Goal: Task Accomplishment & Management: Manage account settings

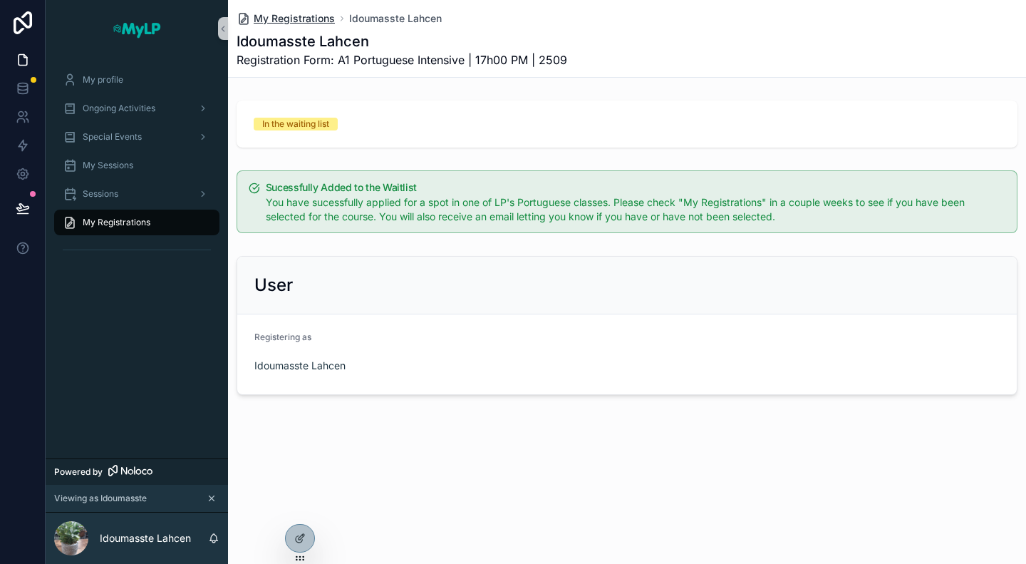
click at [288, 24] on span "My Registrations" at bounding box center [294, 18] width 81 height 14
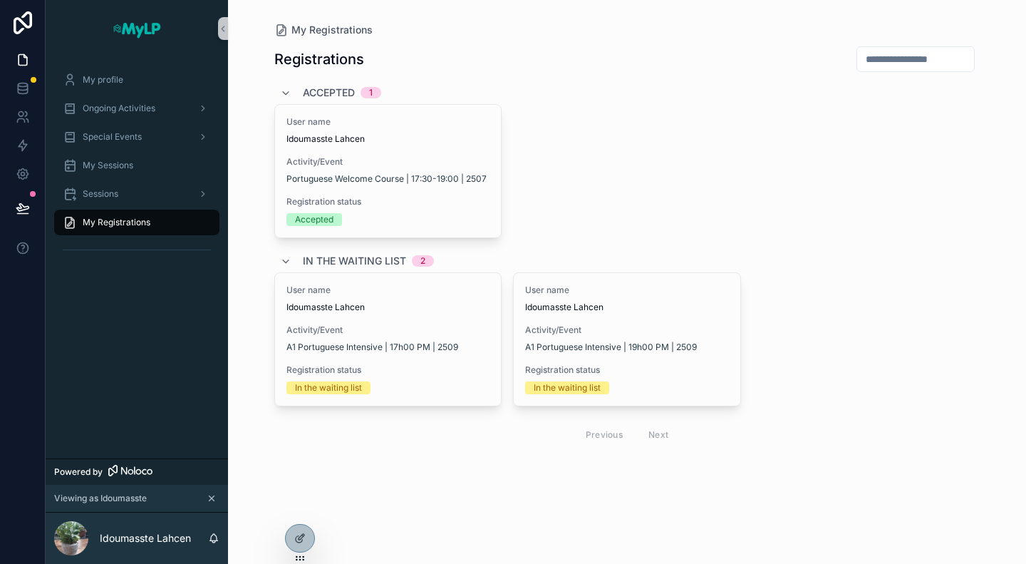
click at [298, 494] on div "Registrations Accepted 1 User name Idoumasste Lahcen Activity/Event Portuguese …" at bounding box center [627, 267] width 706 height 460
click at [294, 505] on div at bounding box center [300, 507] width 23 height 23
click at [299, 510] on icon at bounding box center [299, 507] width 11 height 11
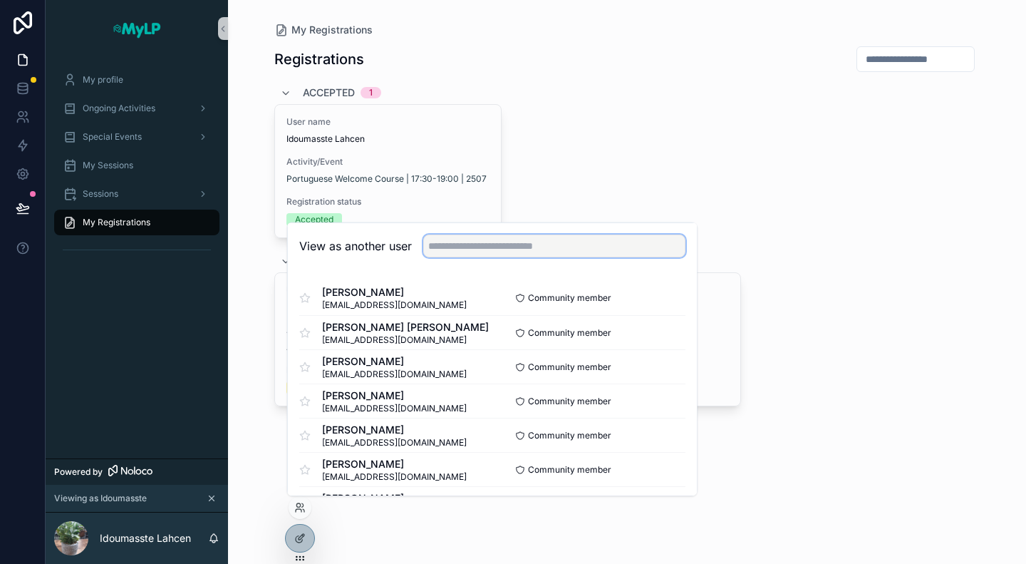
click at [490, 237] on input "text" at bounding box center [554, 246] width 262 height 23
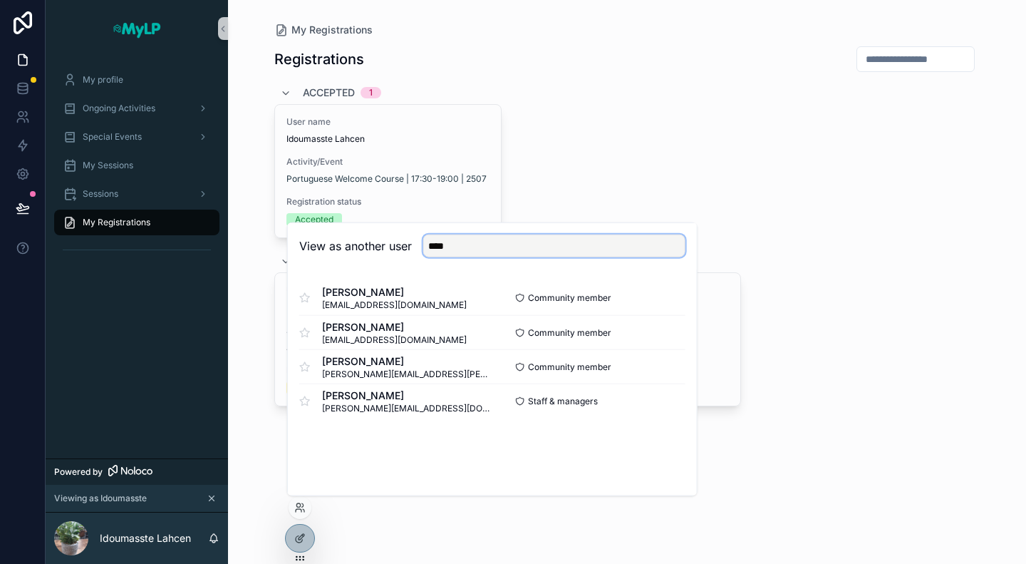
type input "****"
click at [663, 332] on button "Select" at bounding box center [667, 332] width 37 height 21
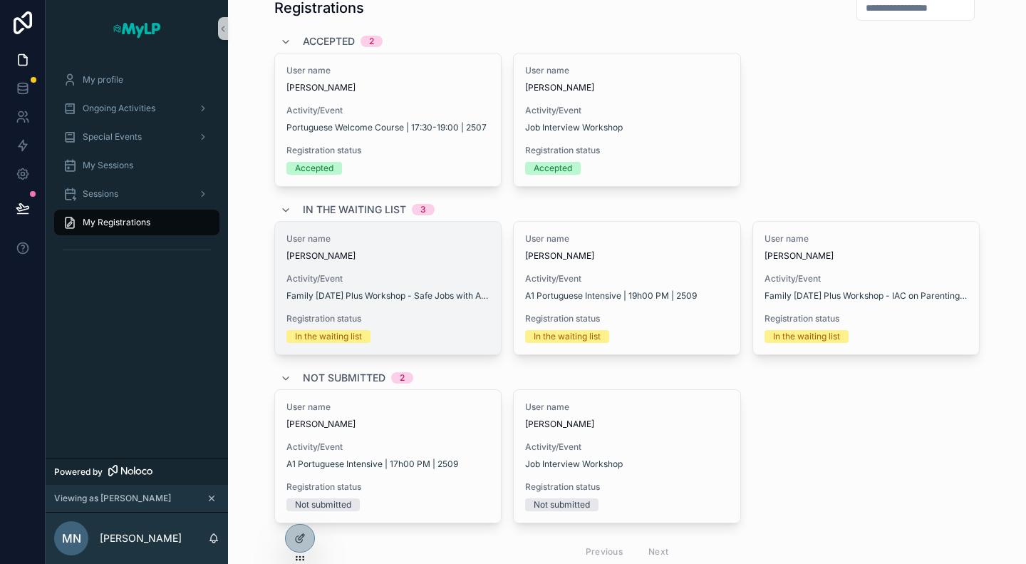
scroll to position [100, 0]
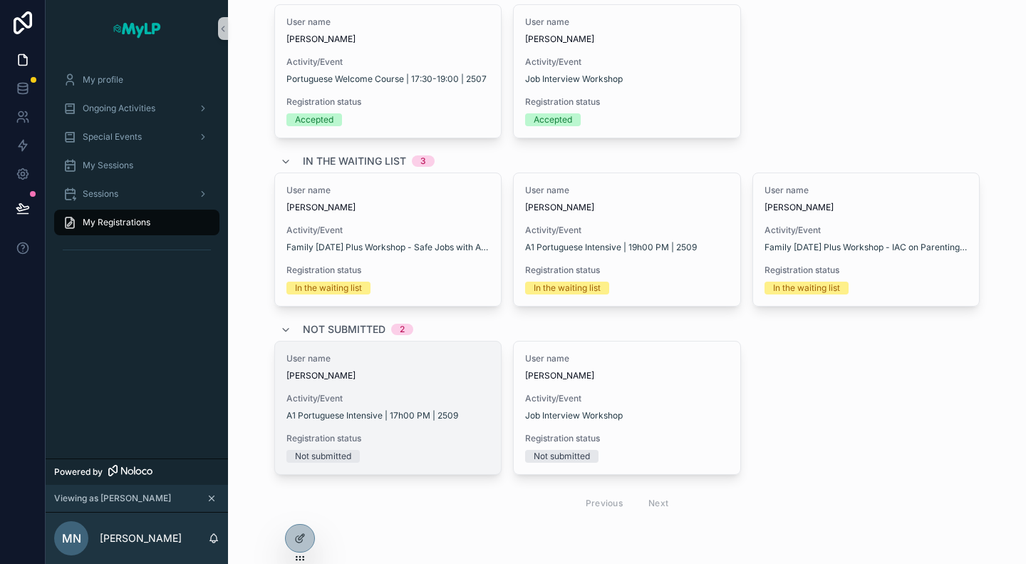
click at [418, 365] on div "User name Margaret Njeri" at bounding box center [389, 367] width 204 height 29
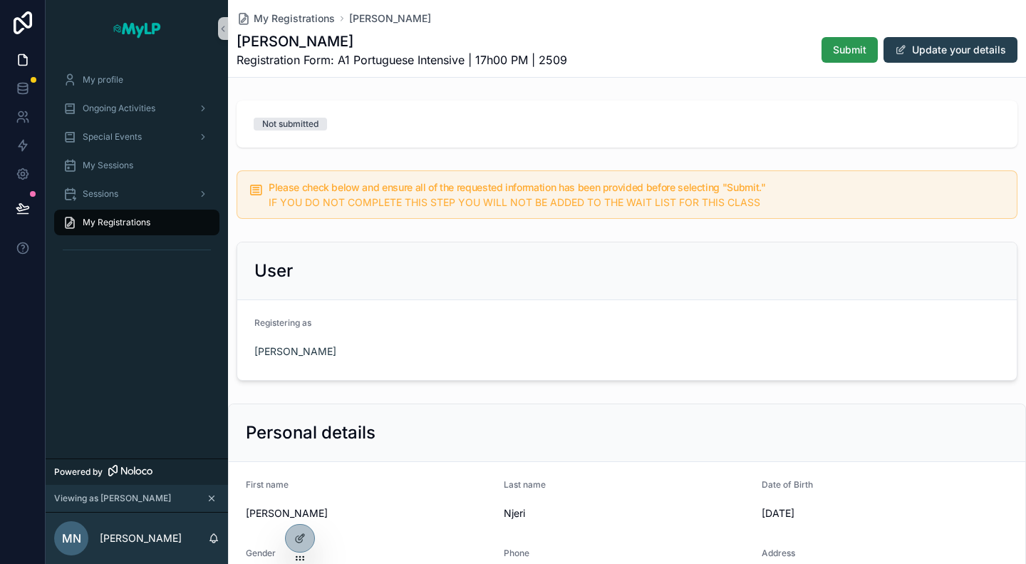
click at [833, 52] on span "Submit" at bounding box center [850, 50] width 34 height 14
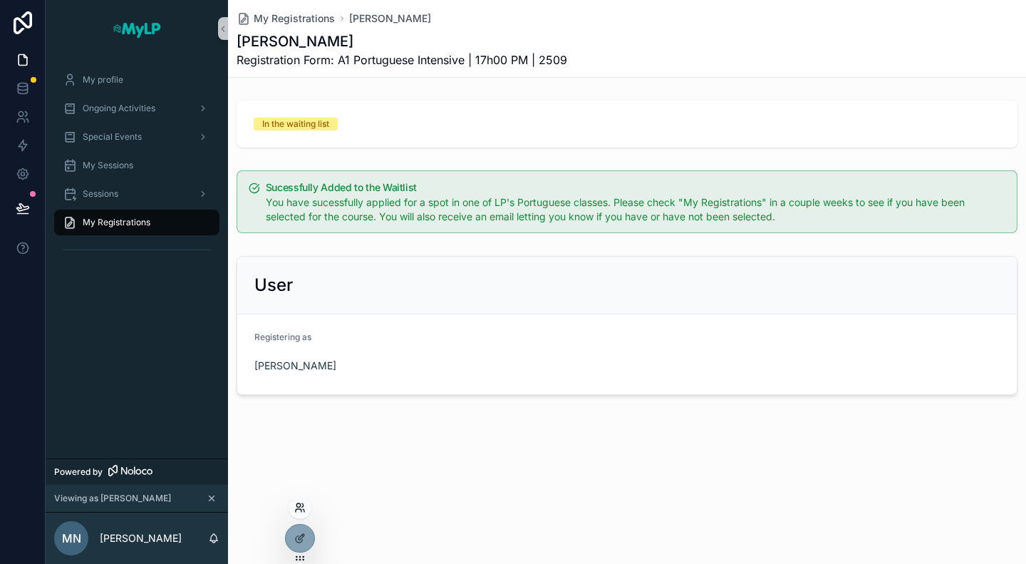
click at [297, 508] on icon at bounding box center [299, 507] width 11 height 11
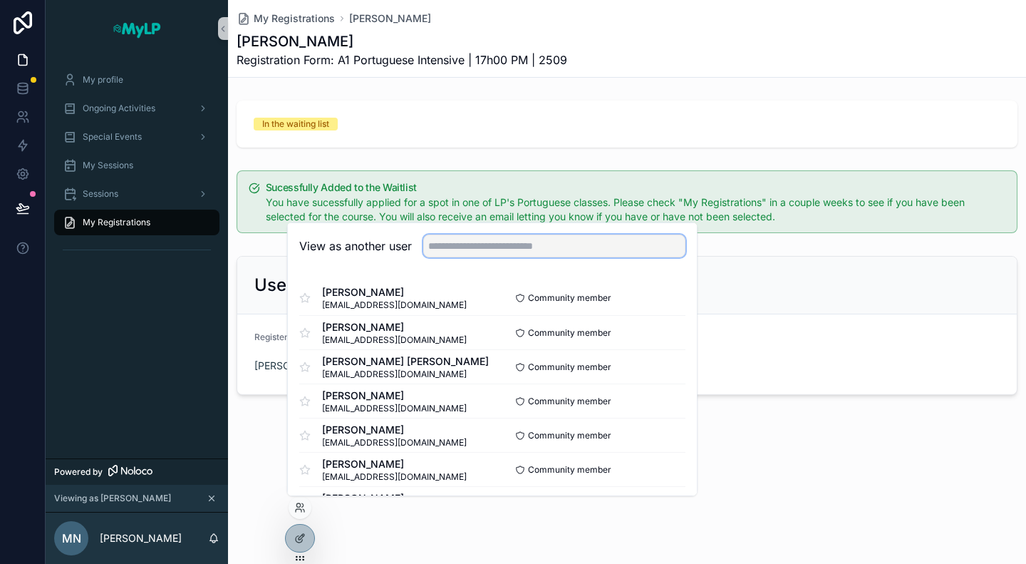
click at [455, 252] on input "text" at bounding box center [554, 246] width 262 height 23
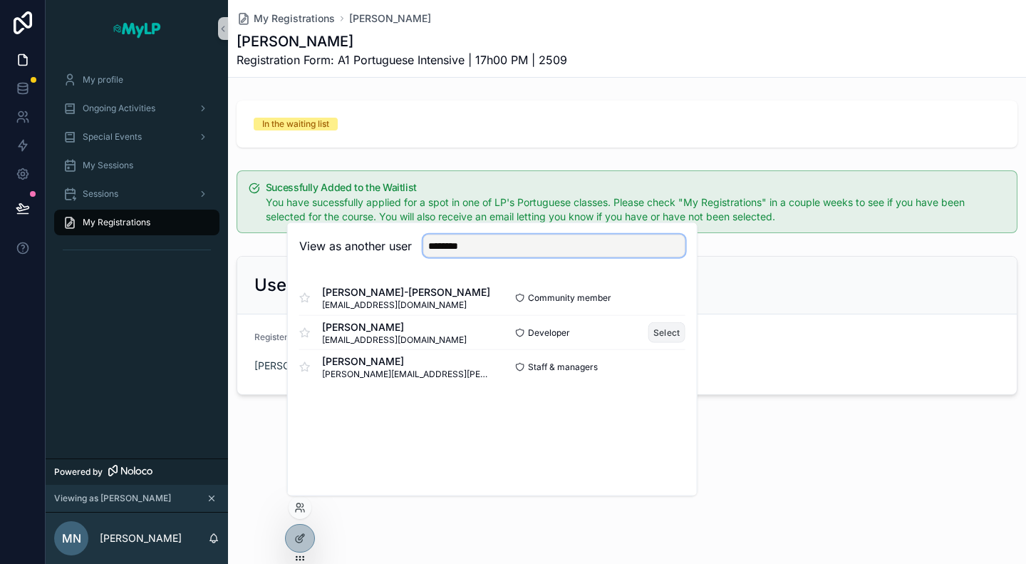
type input "********"
click at [664, 331] on button "Select" at bounding box center [667, 332] width 37 height 21
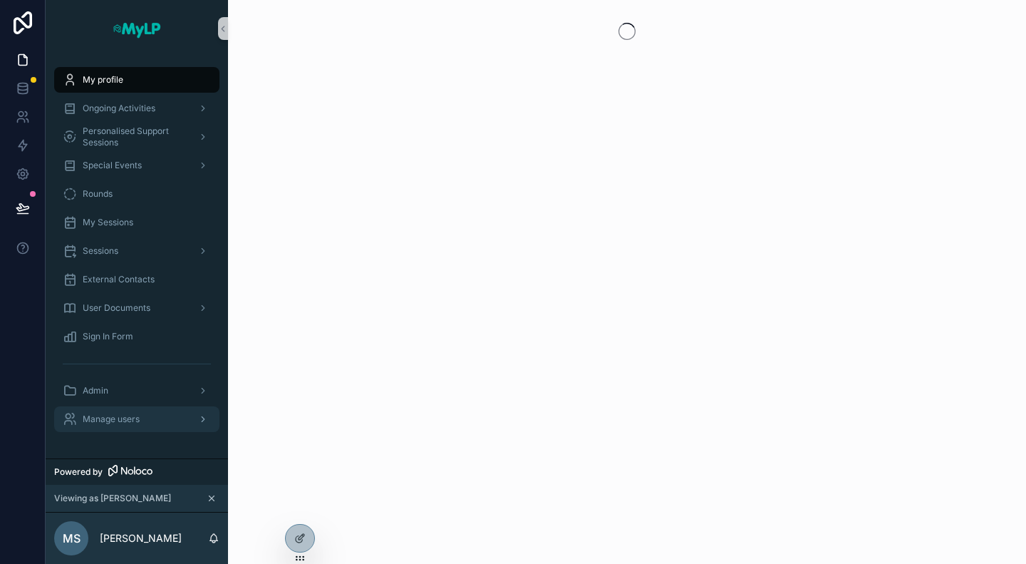
click at [103, 416] on span "Manage users" at bounding box center [111, 418] width 57 height 11
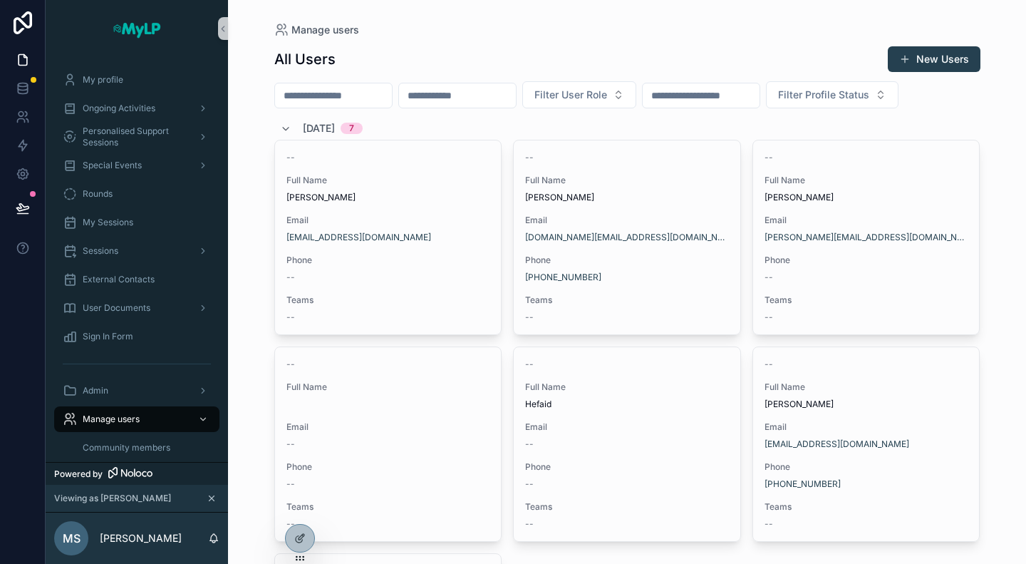
click at [341, 98] on input "scrollable content" at bounding box center [333, 96] width 117 height 20
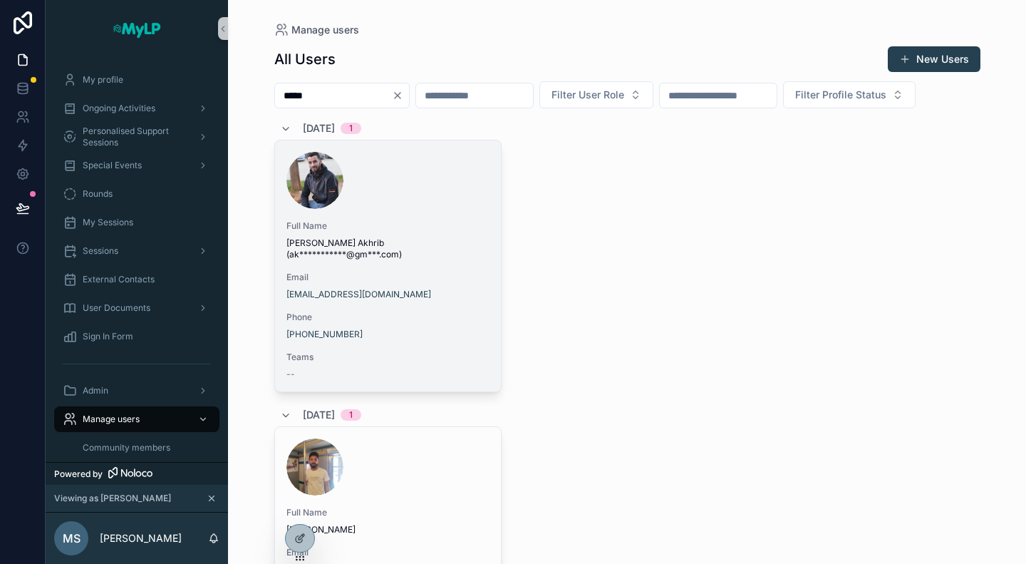
type input "*****"
click at [417, 283] on span "Email" at bounding box center [389, 277] width 204 height 11
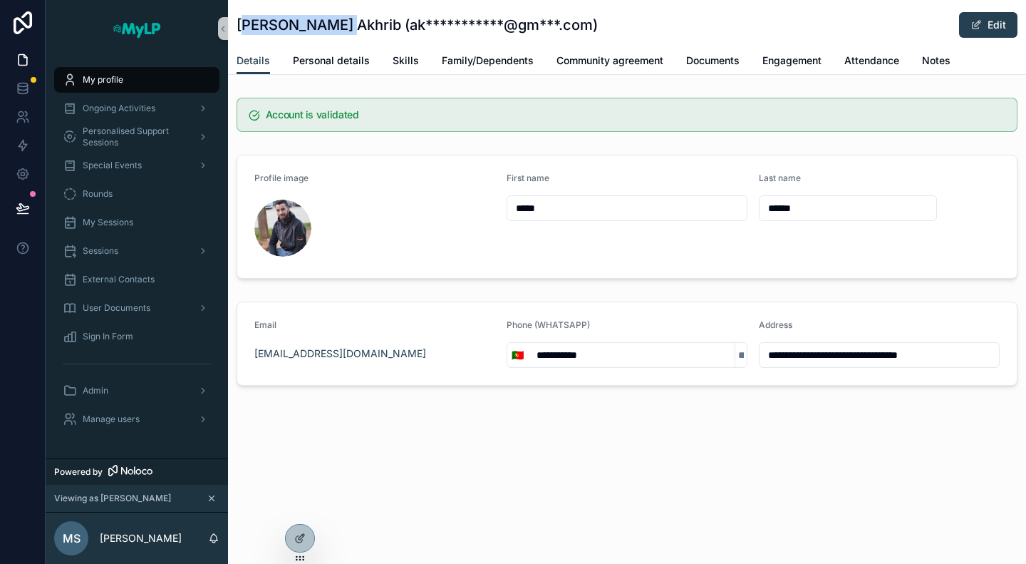
drag, startPoint x: 242, startPoint y: 25, endPoint x: 331, endPoint y: 25, distance: 89.1
click at [331, 25] on h1 "**********" at bounding box center [417, 25] width 361 height 20
click at [321, 25] on h1 "**********" at bounding box center [417, 25] width 361 height 20
drag, startPoint x: 321, startPoint y: 25, endPoint x: 247, endPoint y: 26, distance: 74.1
click at [247, 26] on h1 "**********" at bounding box center [417, 25] width 361 height 20
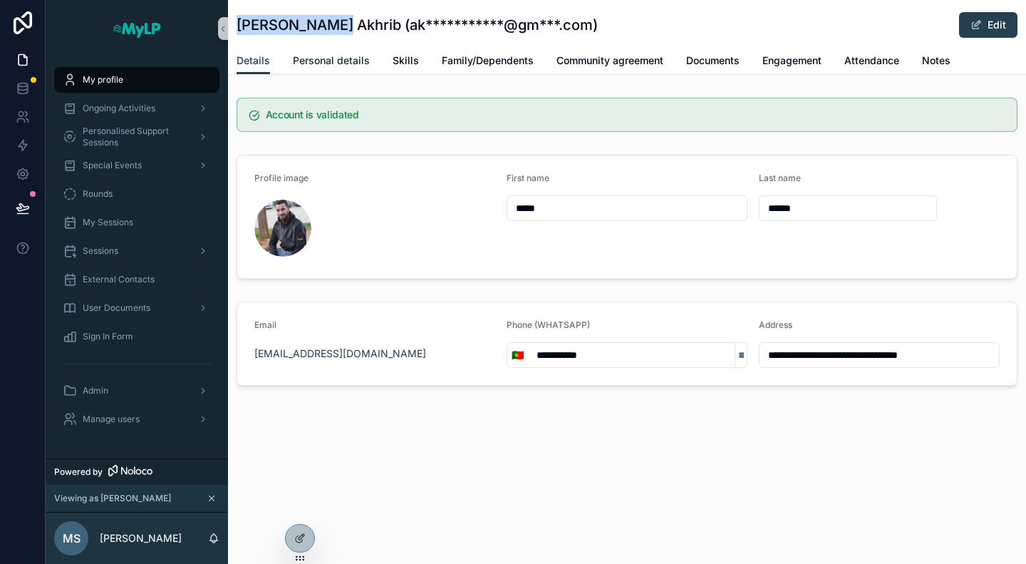
click at [344, 61] on span "Personal details" at bounding box center [331, 60] width 77 height 14
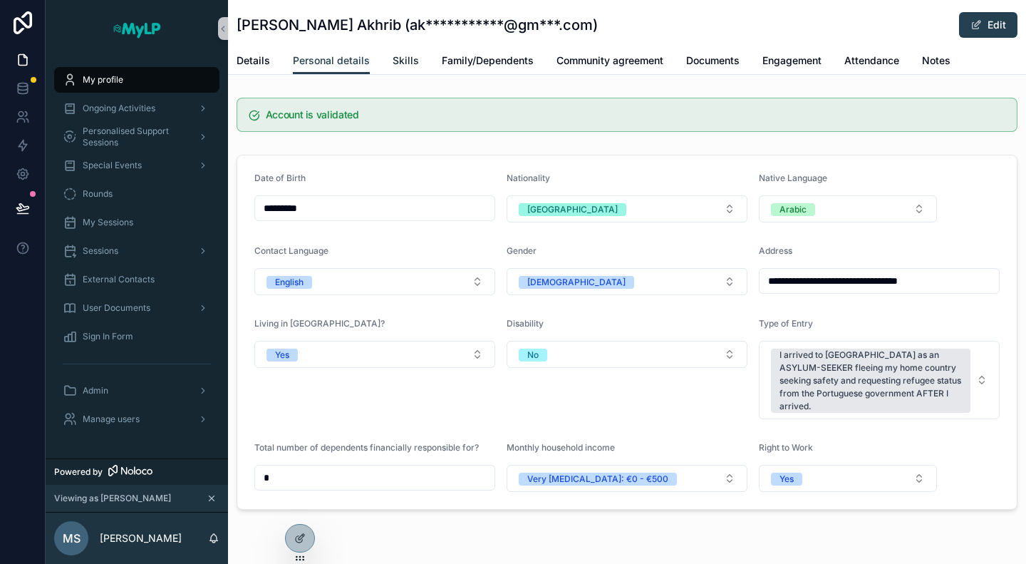
click at [403, 58] on span "Skills" at bounding box center [406, 60] width 26 height 14
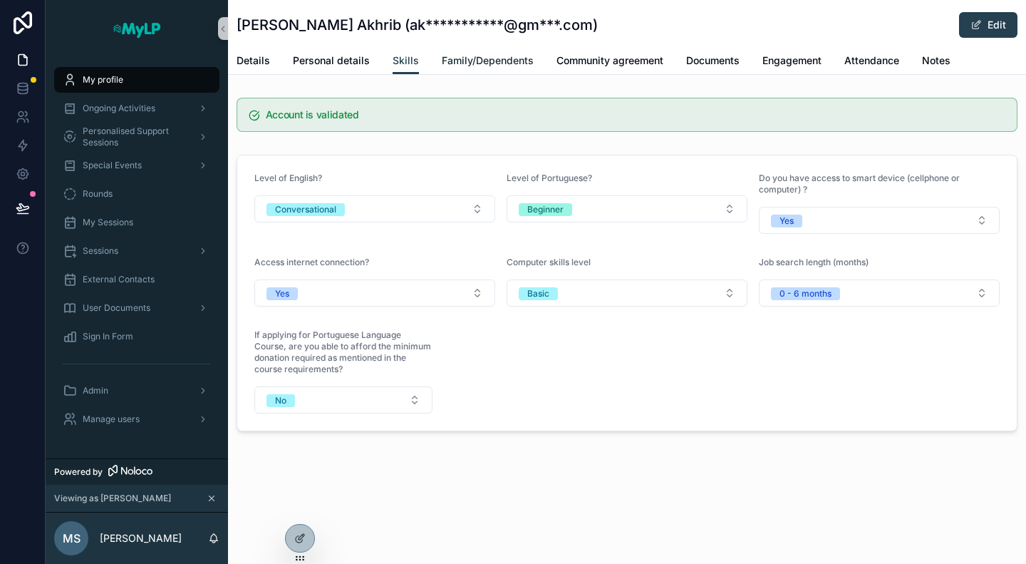
click at [476, 55] on span "Family/Dependents" at bounding box center [488, 60] width 92 height 14
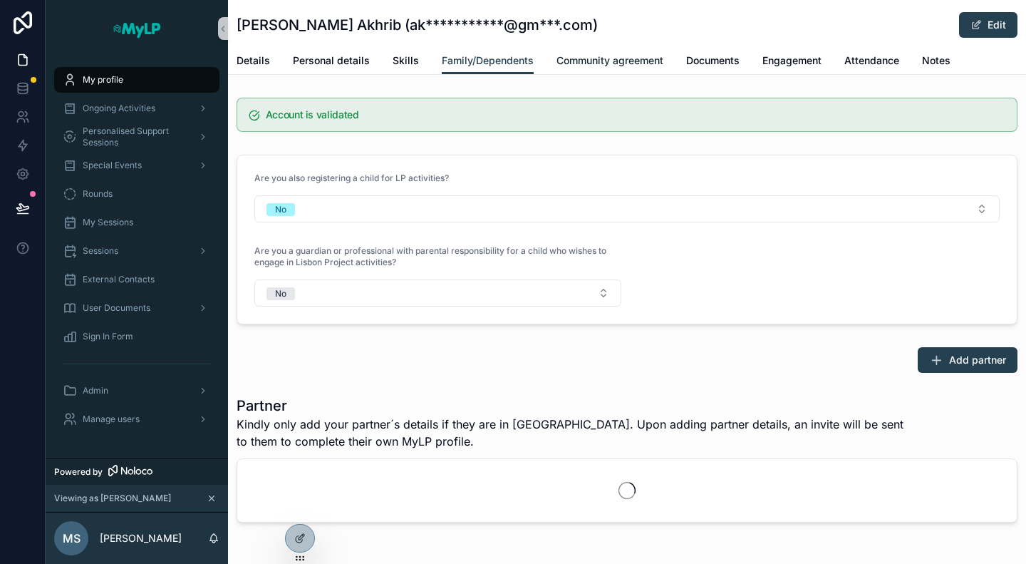
click at [584, 61] on span "Community agreement" at bounding box center [610, 60] width 107 height 14
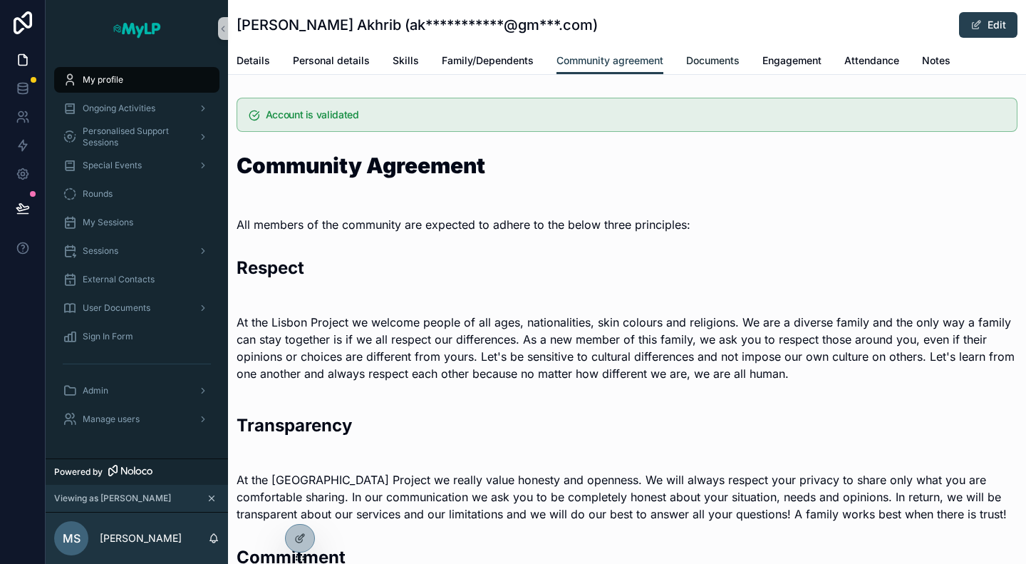
click at [713, 61] on span "Documents" at bounding box center [712, 60] width 53 height 14
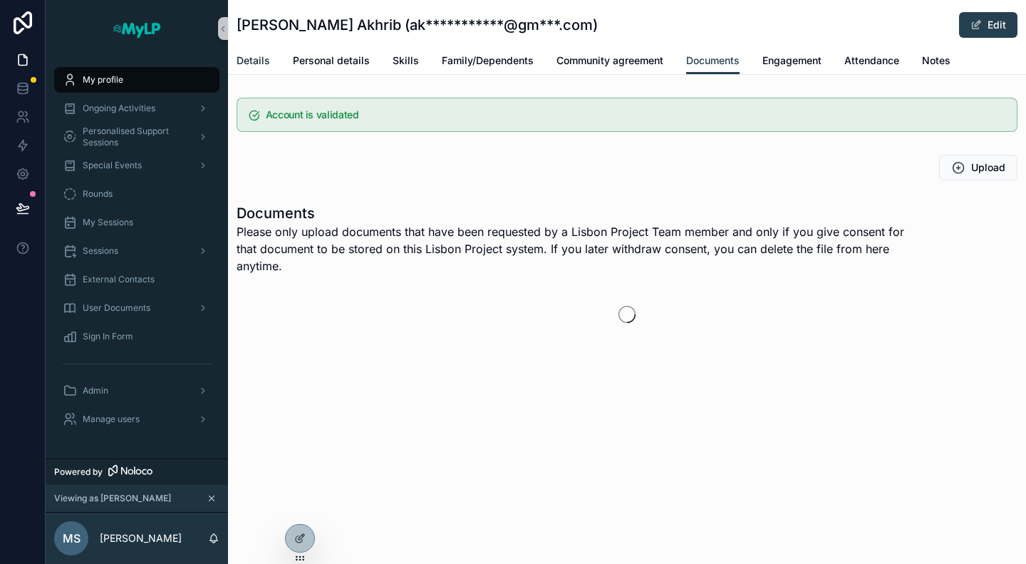
click at [242, 59] on span "Details" at bounding box center [254, 60] width 34 height 14
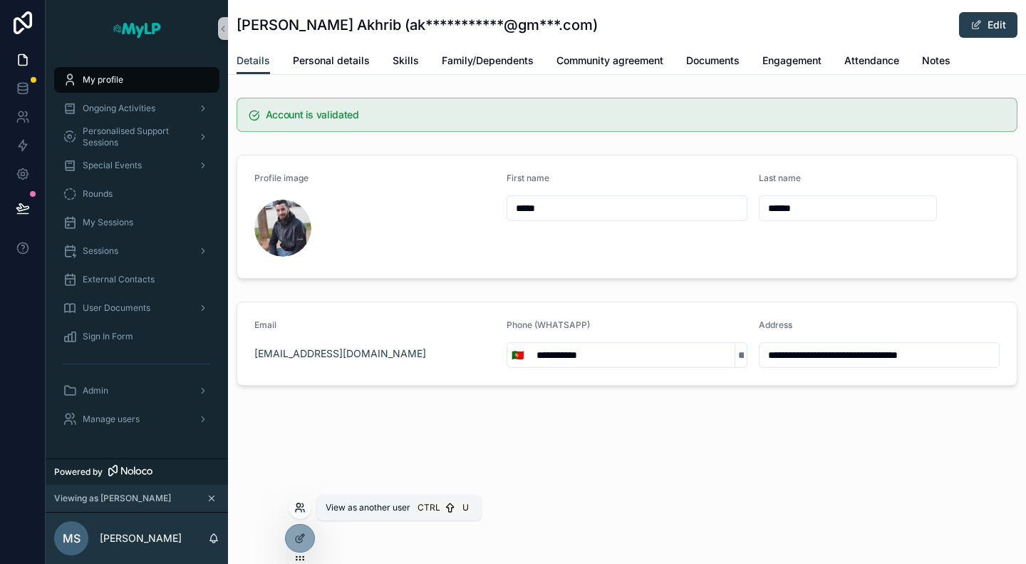
click at [299, 508] on icon at bounding box center [299, 507] width 11 height 11
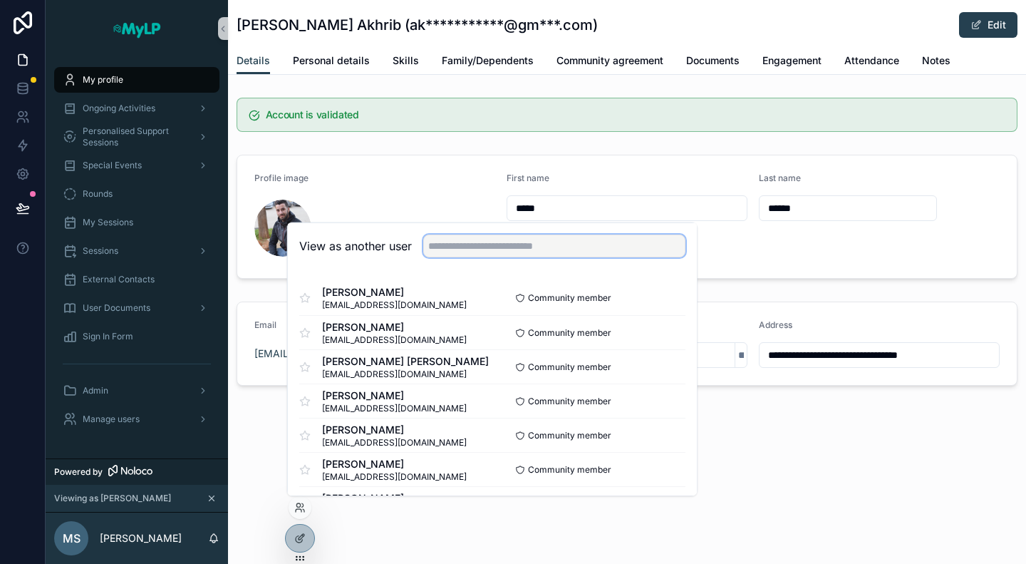
click at [453, 254] on input "text" at bounding box center [554, 246] width 262 height 23
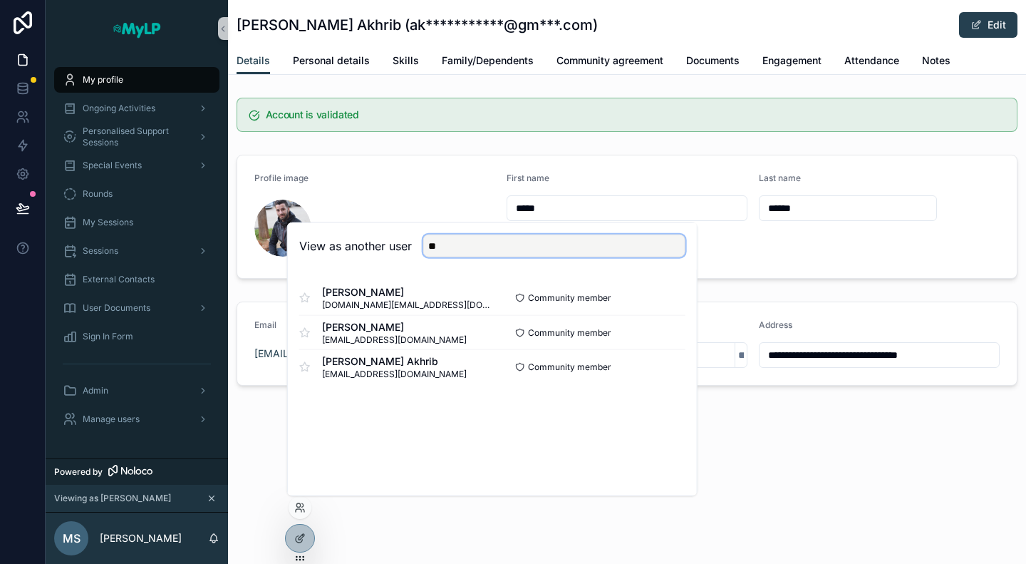
type input "*"
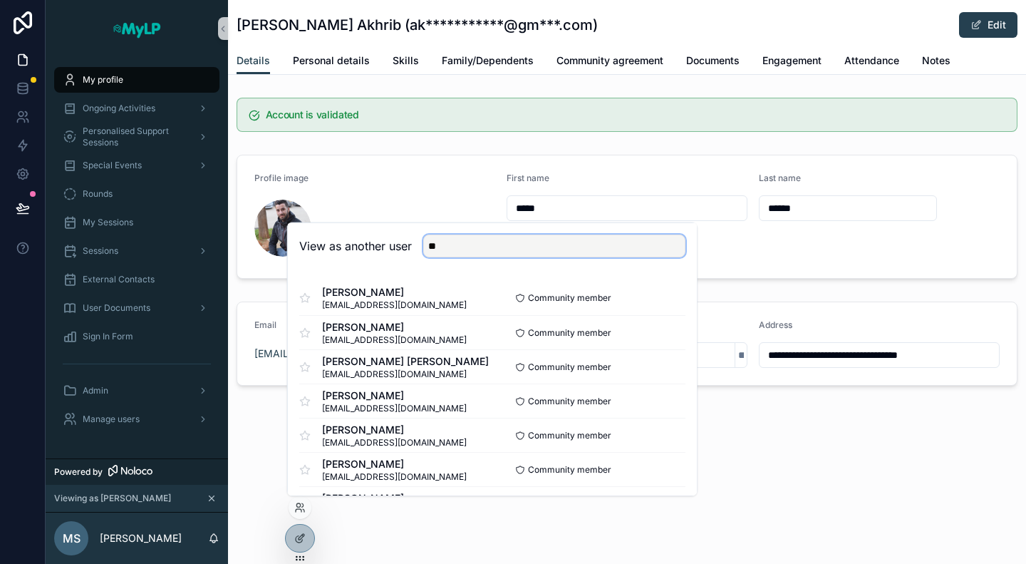
type input "*"
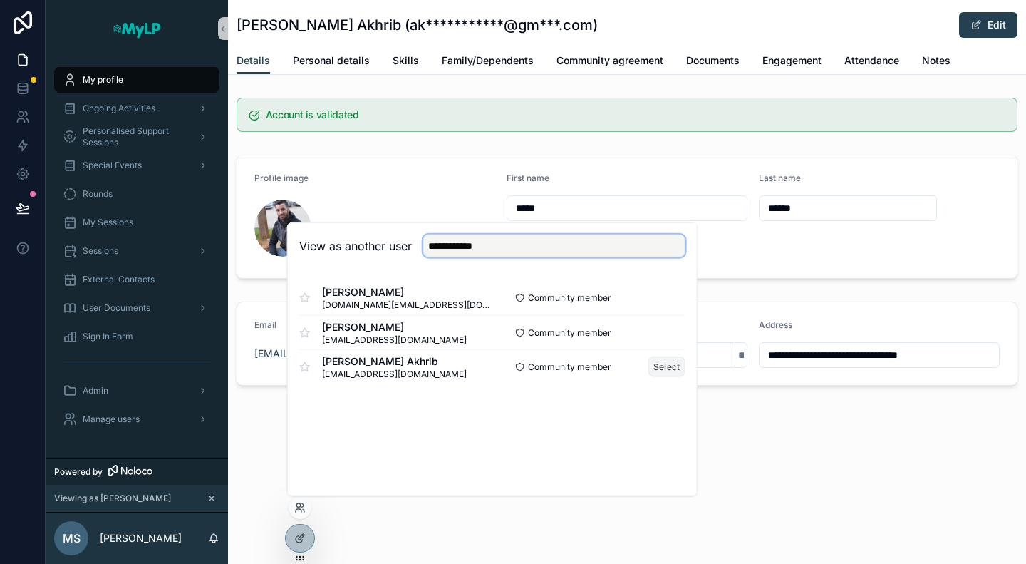
type input "**********"
click at [661, 370] on button "Select" at bounding box center [667, 366] width 37 height 21
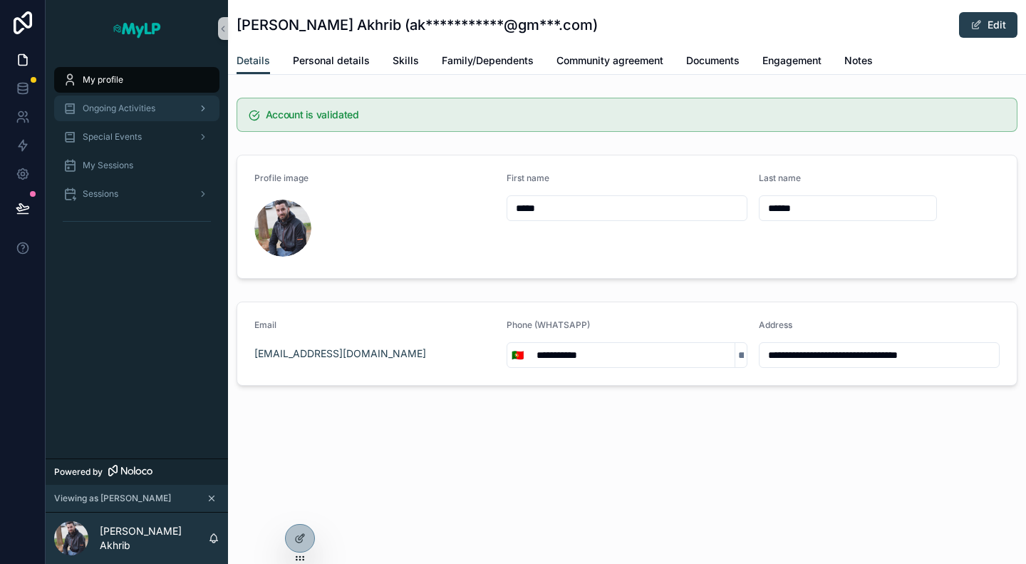
click at [137, 109] on span "Ongoing Activities" at bounding box center [119, 108] width 73 height 11
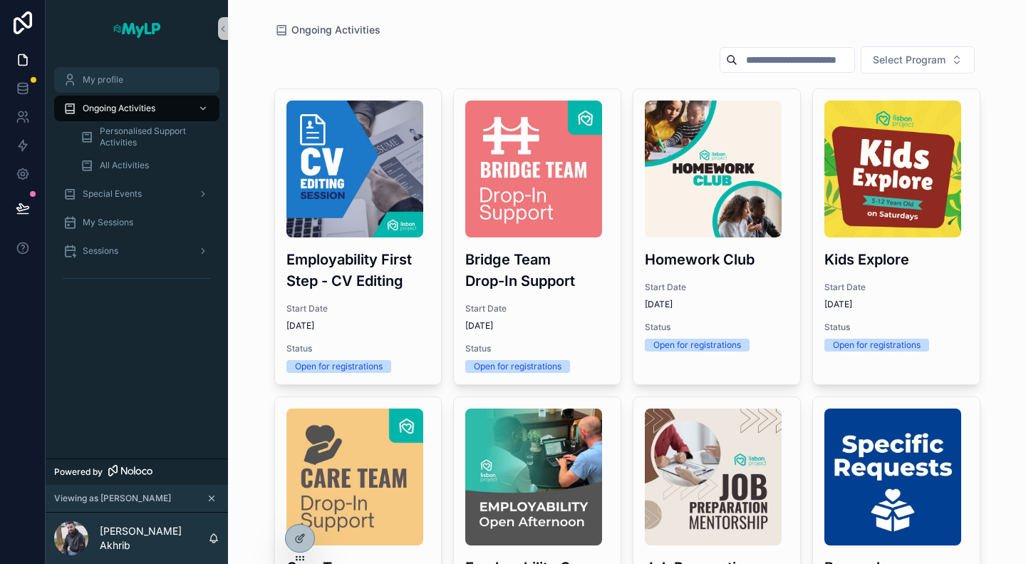
click at [117, 83] on span "My profile" at bounding box center [103, 79] width 41 height 11
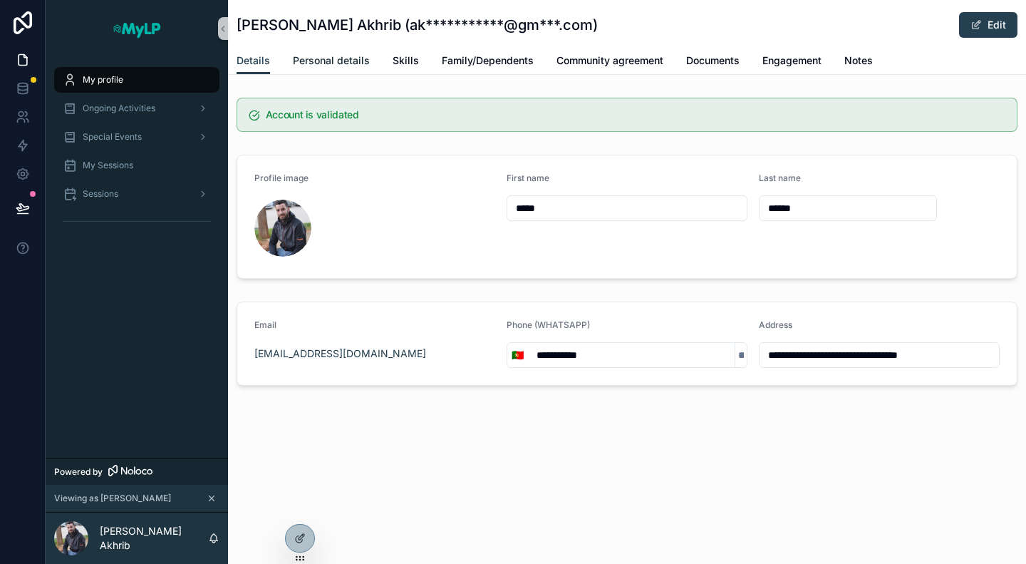
click at [338, 59] on span "Personal details" at bounding box center [331, 60] width 77 height 14
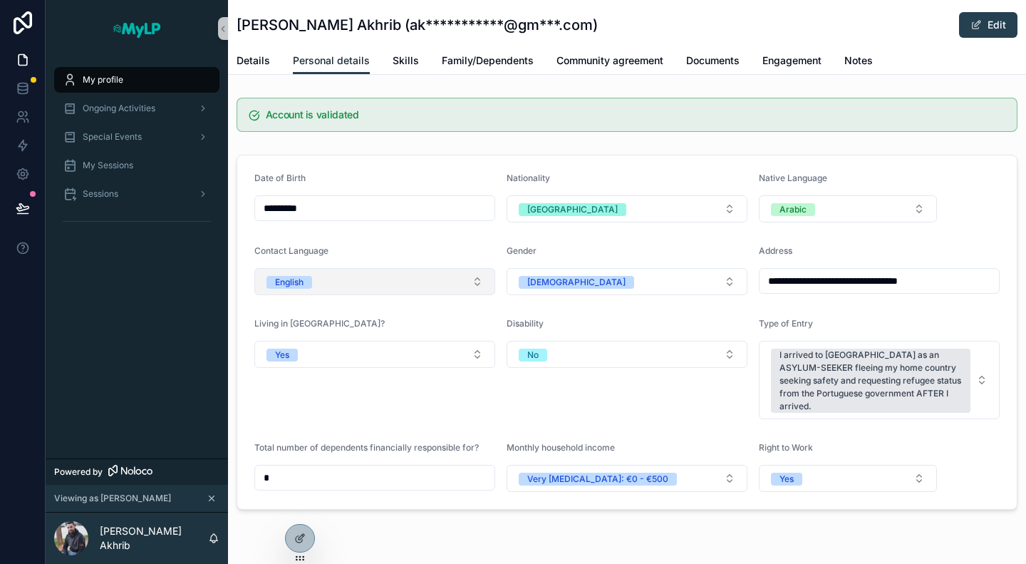
scroll to position [38, 0]
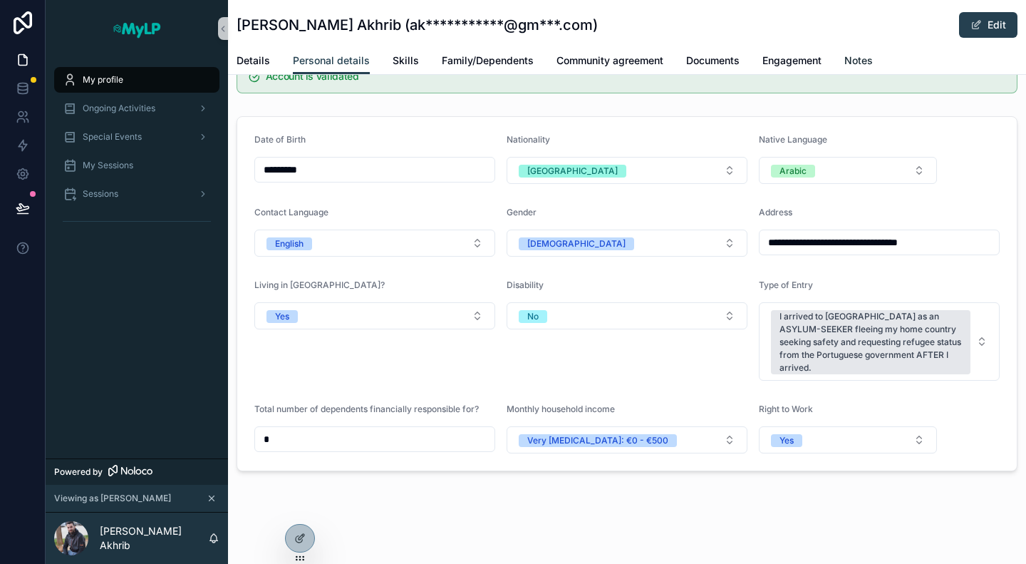
click at [860, 63] on span "Notes" at bounding box center [859, 60] width 29 height 14
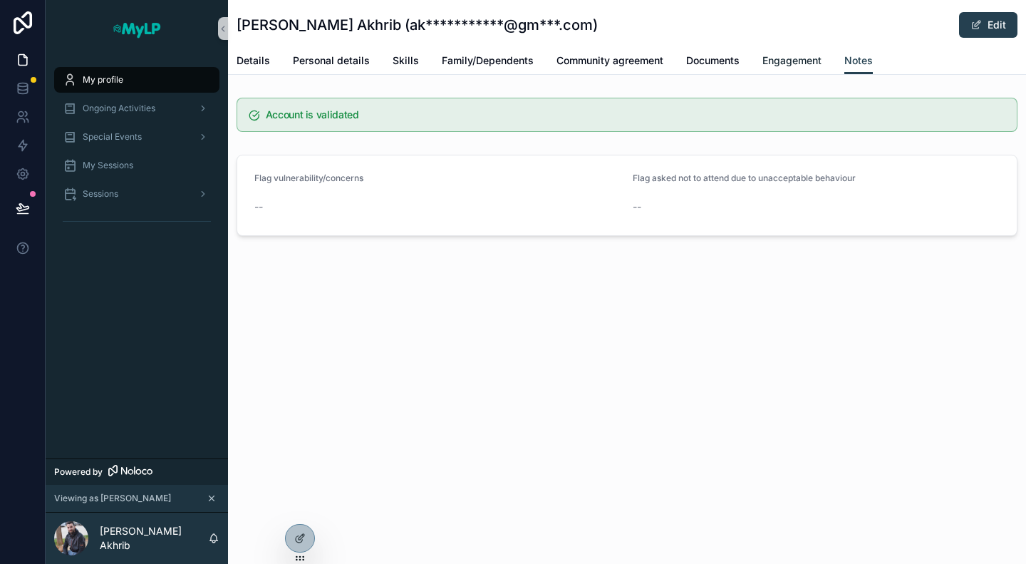
click at [773, 52] on link "Engagement" at bounding box center [792, 62] width 59 height 29
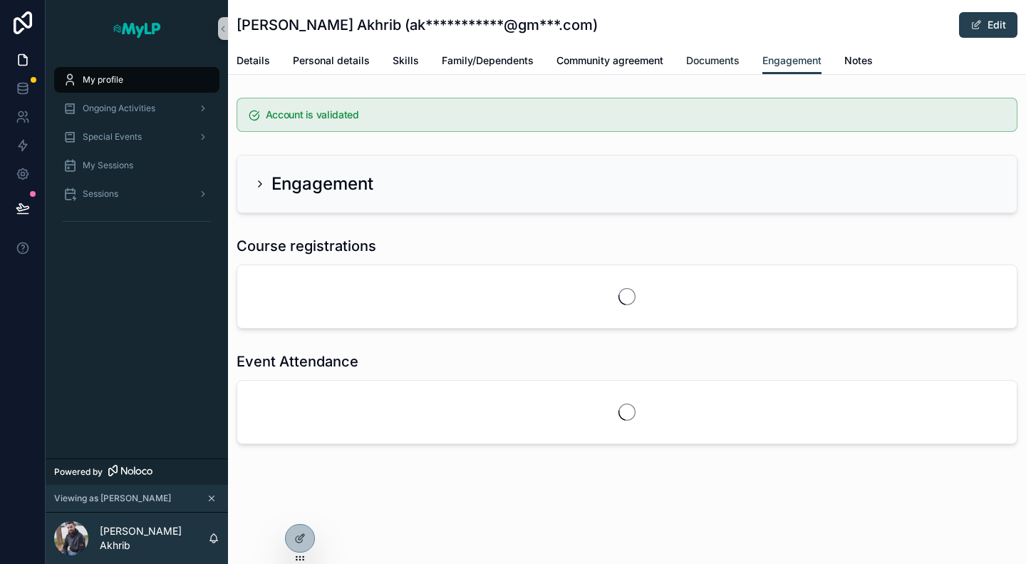
click at [709, 52] on link "Documents" at bounding box center [712, 62] width 53 height 29
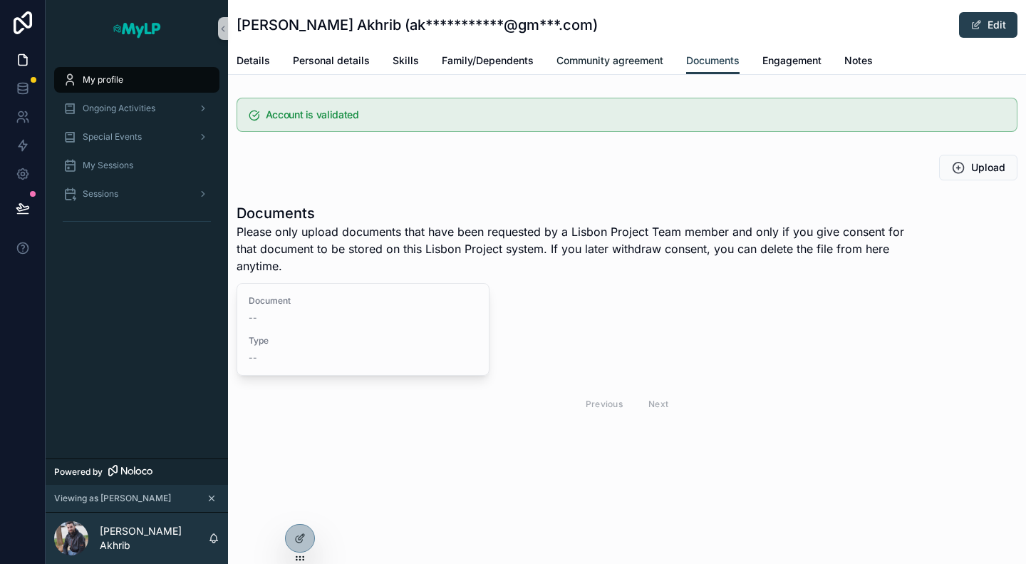
click at [619, 55] on span "Community agreement" at bounding box center [610, 60] width 107 height 14
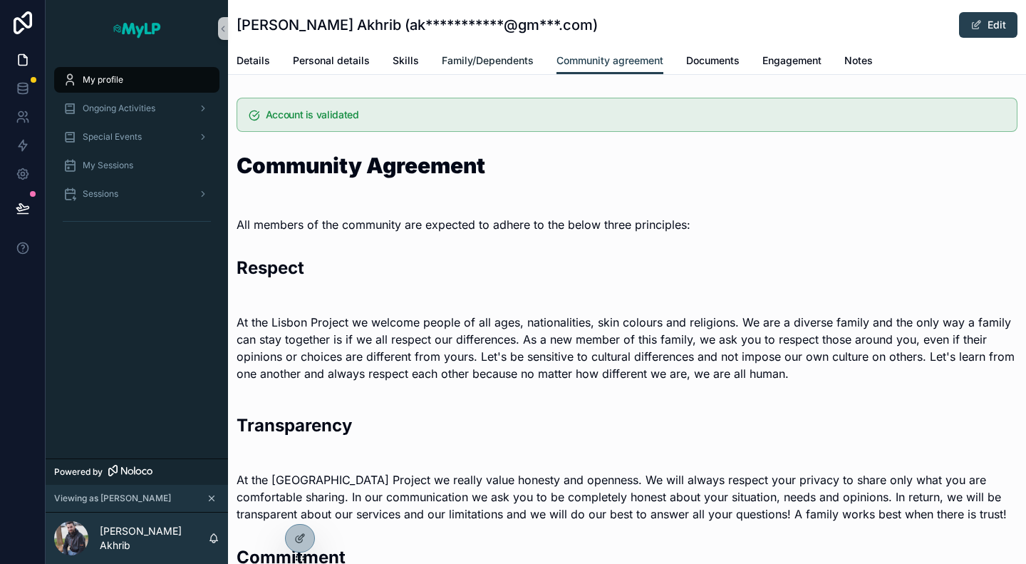
click at [513, 55] on span "Family/Dependents" at bounding box center [488, 60] width 92 height 14
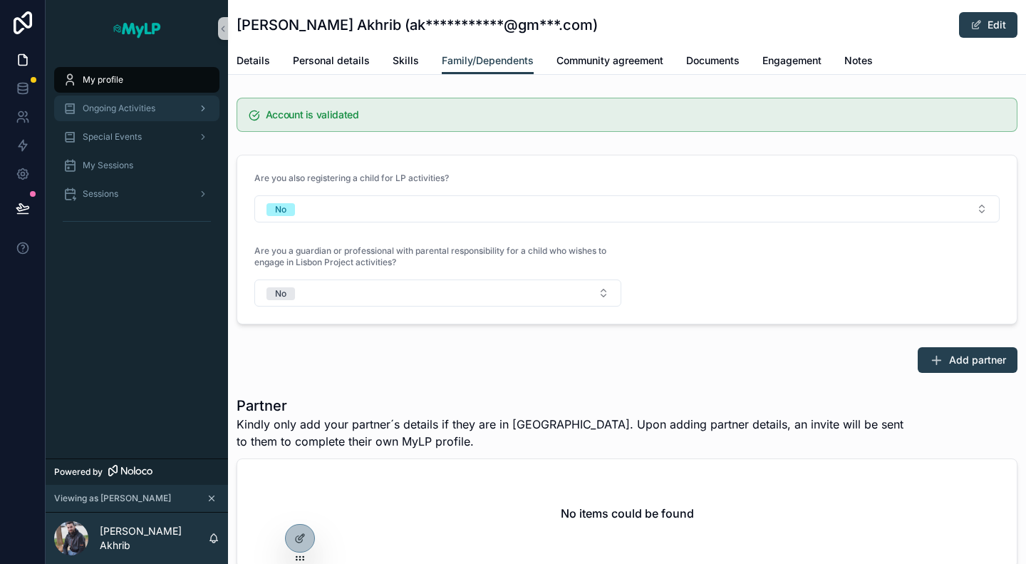
click at [143, 105] on span "Ongoing Activities" at bounding box center [119, 108] width 73 height 11
